Goal: Find specific page/section: Find specific page/section

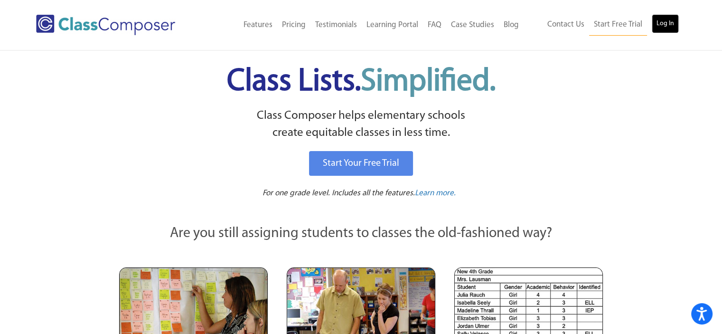
click at [663, 22] on link "Log In" at bounding box center [665, 23] width 27 height 19
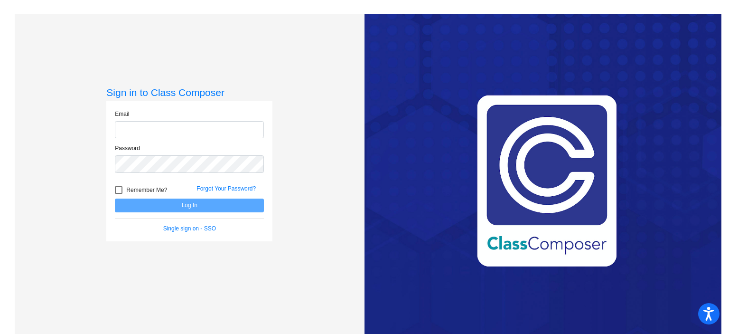
type input "adunn@rbbschools.net"
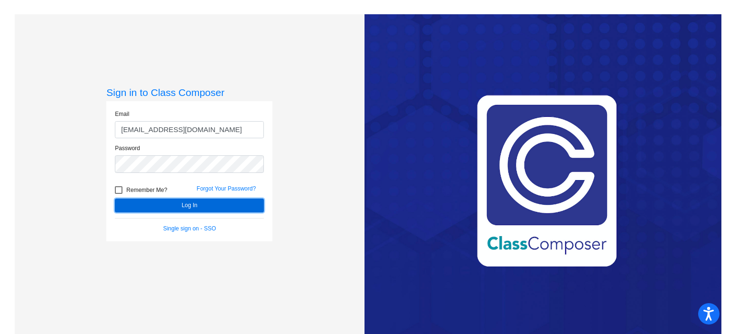
click at [246, 209] on button "Log In" at bounding box center [189, 205] width 149 height 14
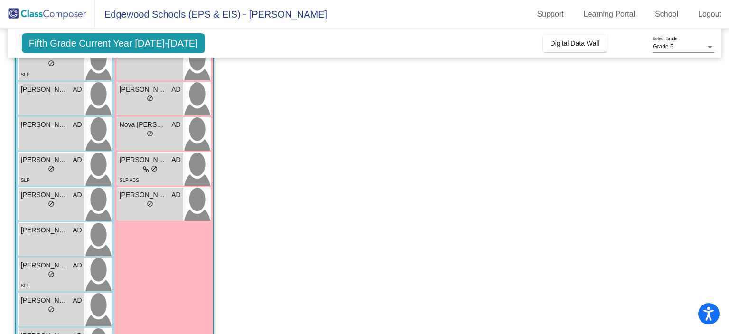
scroll to position [281, 0]
click at [165, 163] on span "Ruby McElroy" at bounding box center [143, 160] width 47 height 10
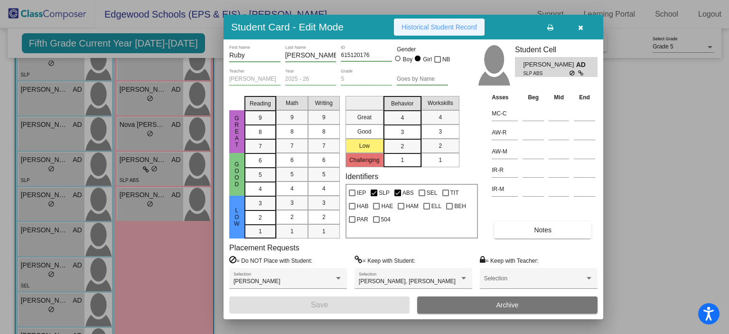
click at [454, 28] on span "Historical Student Record" at bounding box center [439, 27] width 75 height 8
click at [581, 29] on icon "button" at bounding box center [580, 27] width 5 height 7
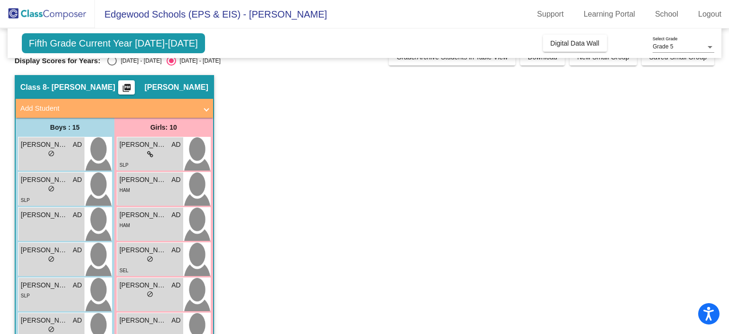
scroll to position [0, 0]
